Goal: Check status: Check status

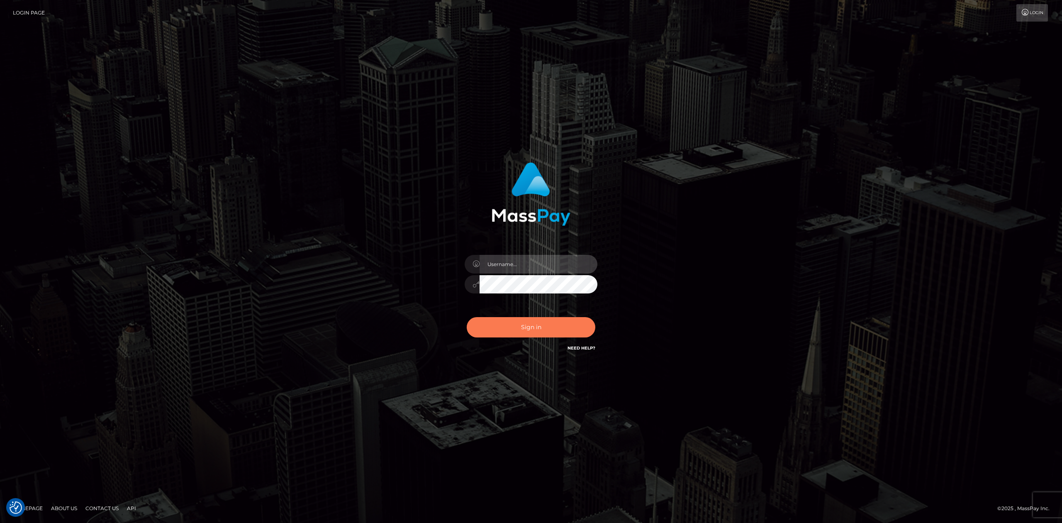
type input "[PERSON_NAME].megabonanza"
click at [589, 326] on button "Sign in" at bounding box center [531, 327] width 129 height 20
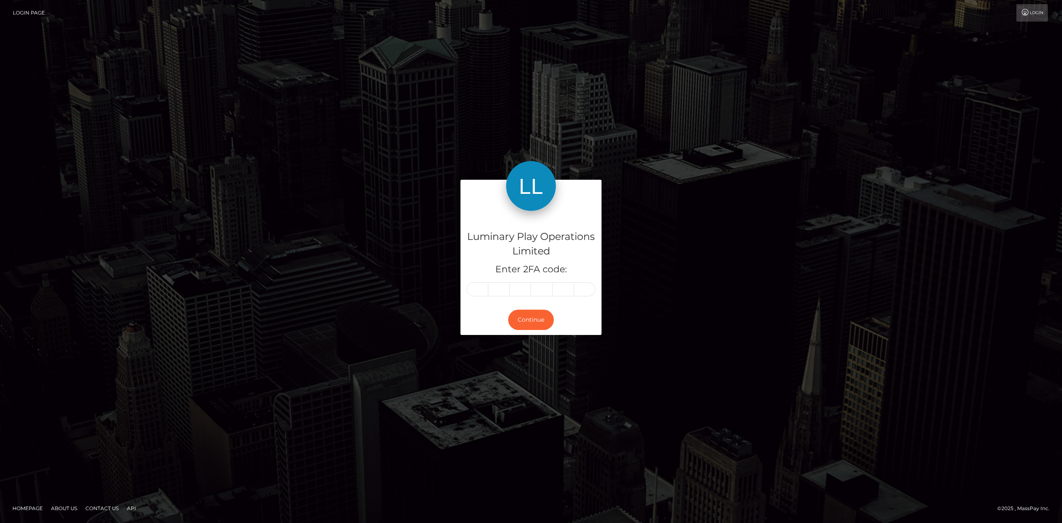
click at [473, 291] on input "text" at bounding box center [478, 289] width 22 height 14
type input "1"
type input "8"
type input "2"
type input "3"
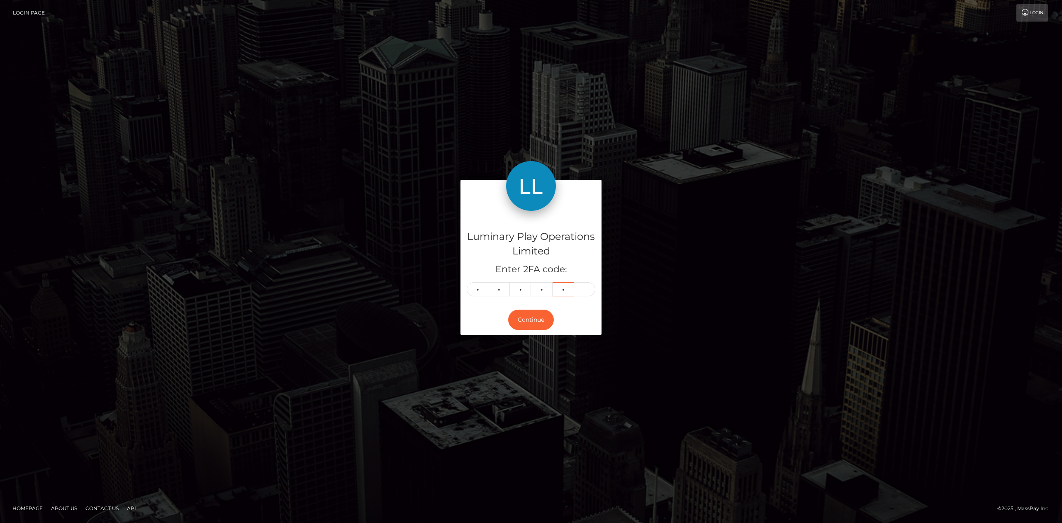
type input "5"
type input "3"
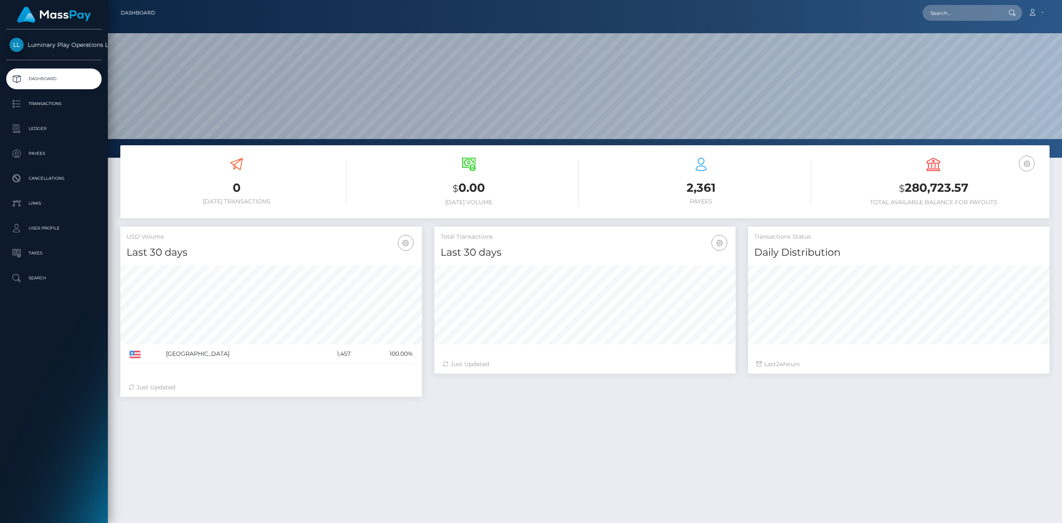
scroll to position [146, 301]
drag, startPoint x: 998, startPoint y: 193, endPoint x: 905, endPoint y: 192, distance: 93.0
click at [905, 193] on h3 "$ 280,723.57" at bounding box center [934, 188] width 220 height 17
copy h3 "280,723.57"
click at [850, 186] on h3 "$ 280,723.57" at bounding box center [934, 188] width 220 height 17
